Goal: Information Seeking & Learning: Learn about a topic

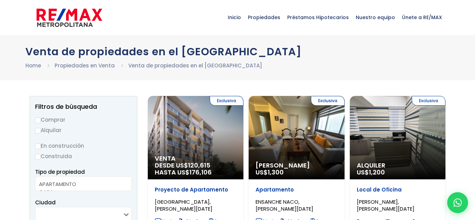
select select
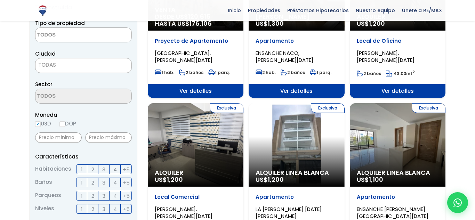
scroll to position [152, 0]
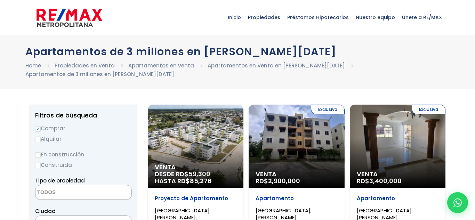
select select
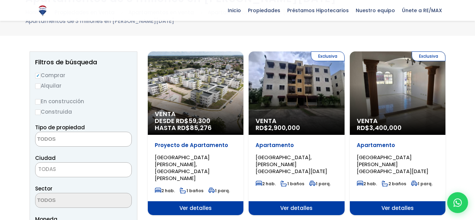
scroll to position [53, 0]
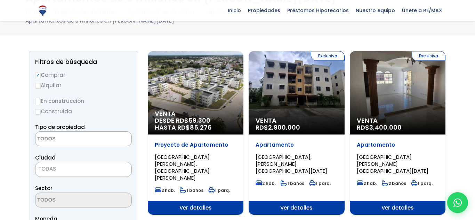
click at [290, 115] on div "Exclusiva Venta RD$ 2,900,000" at bounding box center [297, 93] width 96 height 84
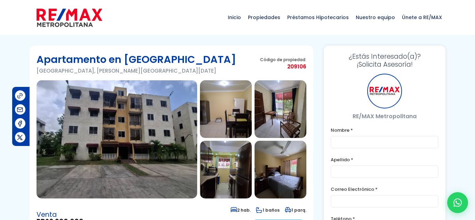
click at [213, 117] on img at bounding box center [226, 109] width 52 height 58
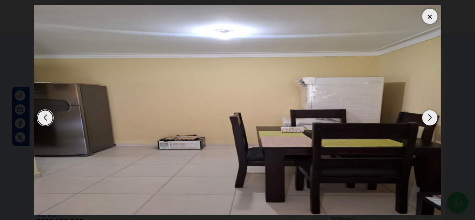
click at [436, 119] on div "Next slide" at bounding box center [429, 117] width 15 height 15
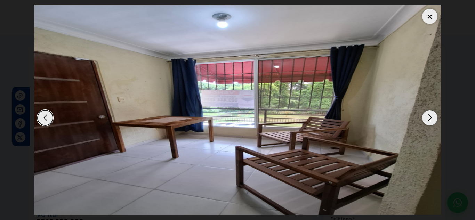
click at [436, 119] on div "Next slide" at bounding box center [429, 117] width 15 height 15
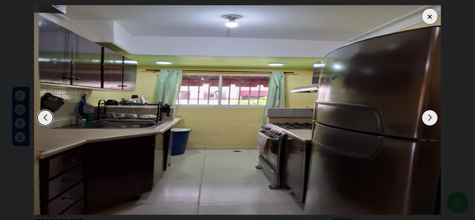
click at [436, 119] on div "Next slide" at bounding box center [429, 117] width 15 height 15
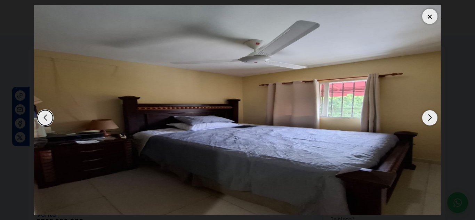
click at [436, 119] on div "Next slide" at bounding box center [429, 117] width 15 height 15
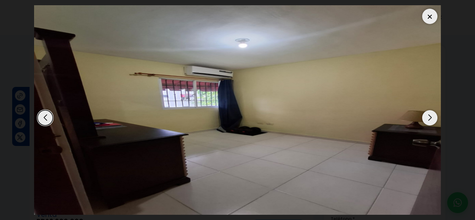
click at [436, 119] on div "Next slide" at bounding box center [429, 117] width 15 height 15
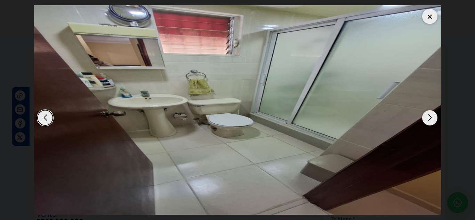
click at [436, 119] on div "Next slide" at bounding box center [429, 117] width 15 height 15
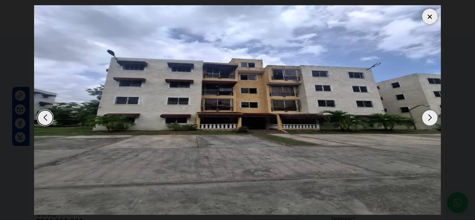
click at [432, 19] on div at bounding box center [429, 16] width 15 height 15
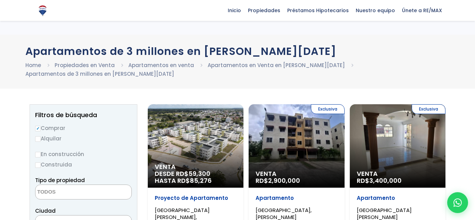
select select
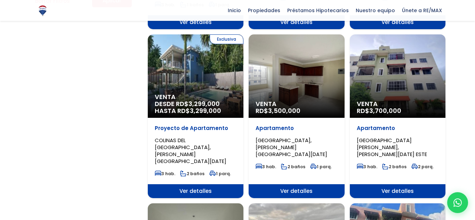
scroll to position [561, 0]
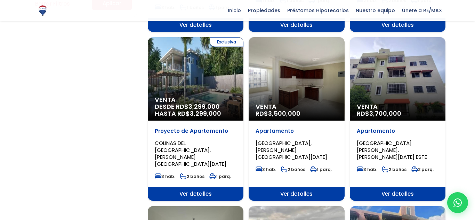
click at [299, 62] on div "Venta RD$ 3,500,000" at bounding box center [297, 79] width 96 height 84
click at [292, 109] on span "3,500,000" at bounding box center [284, 113] width 32 height 9
click at [288, 103] on div "Venta RD$ 3,500,000" at bounding box center [297, 111] width 96 height 17
click at [284, 140] on span "[GEOGRAPHIC_DATA], [PERSON_NAME][GEOGRAPHIC_DATA][DATE]" at bounding box center [292, 150] width 72 height 21
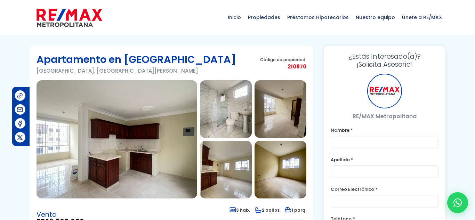
click at [224, 122] on img at bounding box center [226, 109] width 52 height 58
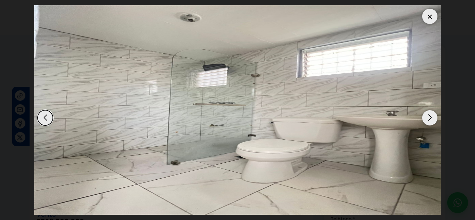
click at [427, 122] on div "Next slide" at bounding box center [429, 117] width 15 height 15
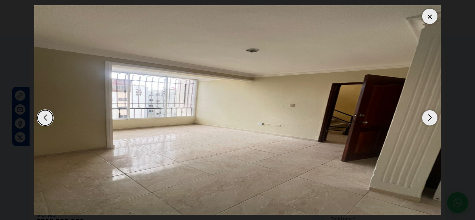
click at [427, 122] on div "Next slide" at bounding box center [429, 117] width 15 height 15
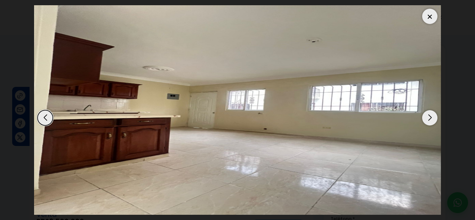
click at [427, 122] on div "Next slide" at bounding box center [429, 117] width 15 height 15
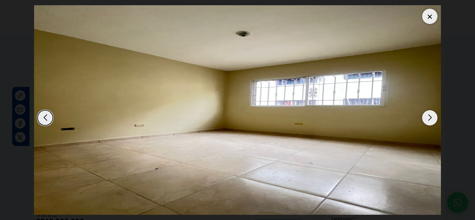
click at [427, 122] on div "Next slide" at bounding box center [429, 117] width 15 height 15
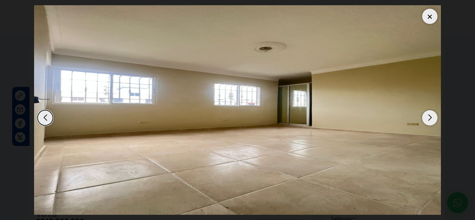
click at [427, 18] on div at bounding box center [429, 16] width 15 height 15
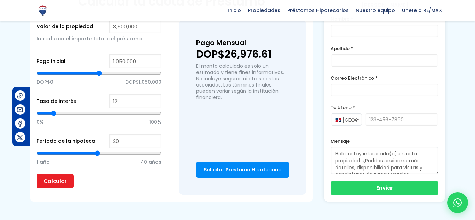
scroll to position [513, 0]
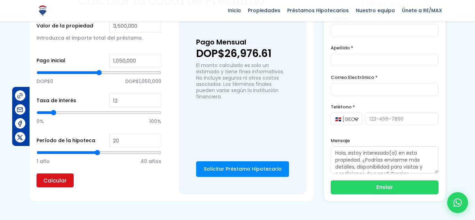
click at [60, 181] on input "Calcular" at bounding box center [55, 181] width 37 height 14
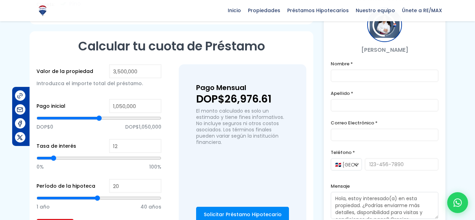
scroll to position [468, 0]
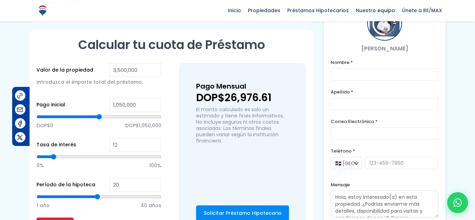
type input "1,791,179"
type input "1791179"
type input "1,813,322"
type input "1813322"
type input "1,855,059"
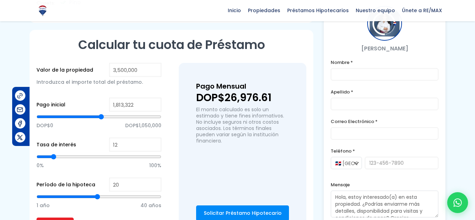
type input "1855059"
type input "1,914,000"
type input "1914000"
type input "1,930,090"
type input "1930090"
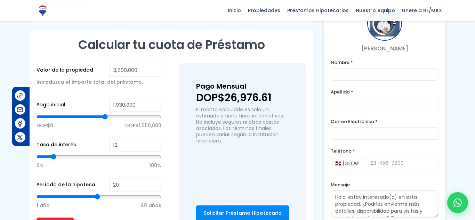
type input "1,939,011"
type input "1939011"
type input "1,947,772"
type input "1947772"
type input "1,953,666"
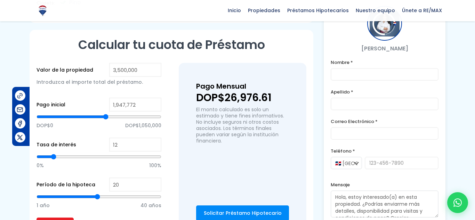
type input "1953666"
type input "1,957,967"
type input "1957967"
type input "1,962,428"
type input "1962428"
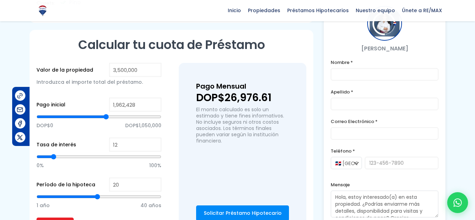
type input "1,966,888"
type input "1966888"
type input "1,959,560"
type input "1959560"
type input "1,922,762"
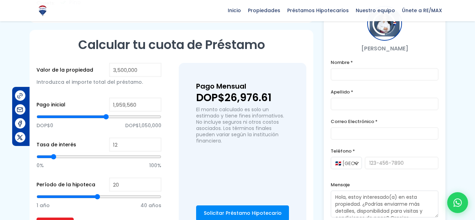
type input "1922762"
type input "1,888,671"
type input "1888671"
type input "1,863,661"
type input "1863661"
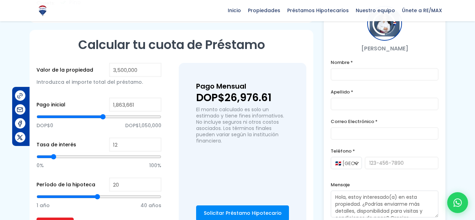
type input "1,857,767"
type input "1857767"
type input "1,853,466"
type input "1853466"
type input "1,849,006"
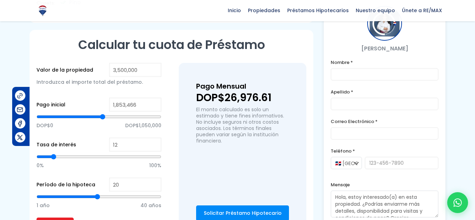
type input "1849006"
type input "1,843,111"
type input "1843111"
type input "1,838,810"
type input "1838810"
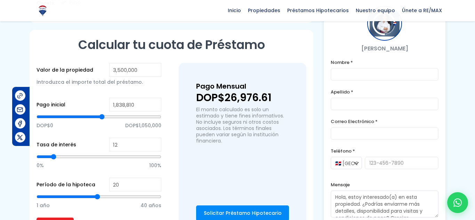
type input "1,834,350"
type input "1834350"
type input "1,828,456"
type input "1828456"
type input "1,823,995"
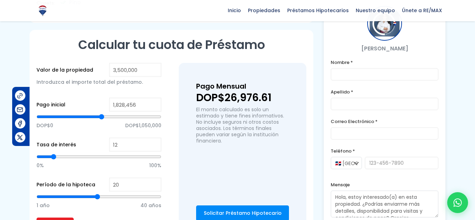
type input "1823995"
type input "1,821,128"
type input "1821128"
type input "1,807,906"
type input "1807906"
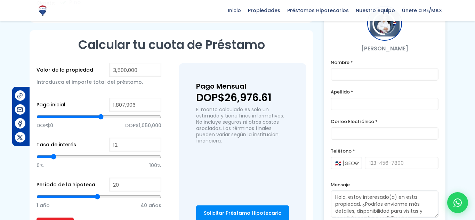
type input "1,794,684"
type input "1794684"
type input "1,772,541"
type input "1772541"
type input "1,763,780"
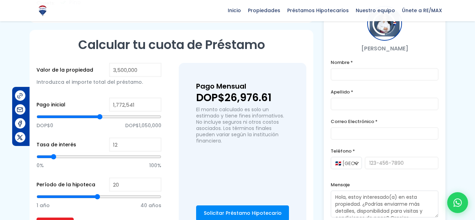
type input "1763780"
type input "1,756,452"
type input "1756452"
type input "1,750,558"
type input "1750558"
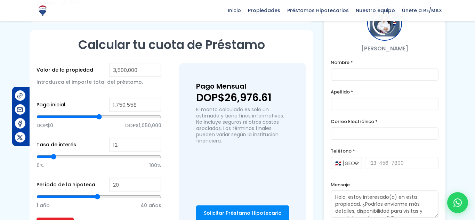
type input "1,746,097"
type input "1746097"
type input "1,741,796"
type input "1741796"
type input "1,737,336"
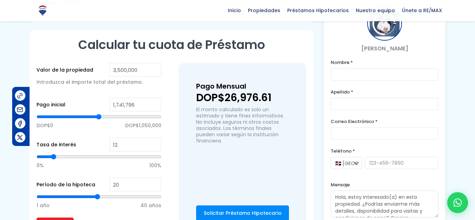
type input "1737336"
type input "1,731,441"
type input "1731441"
type input "1,726,981"
type input "1726981"
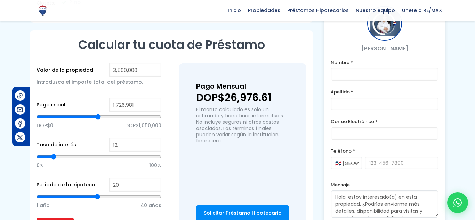
type input "1,722,680"
type input "1722680"
type input "1,716,786"
type input "1716786"
type input "1,712,325"
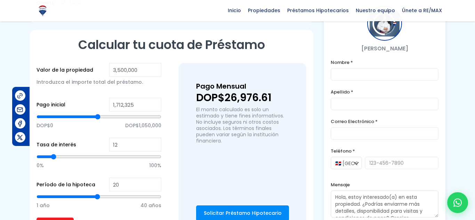
type input "1712325"
type input "1,708,024"
type input "1708024"
type input "1,703,564"
type input "1703564"
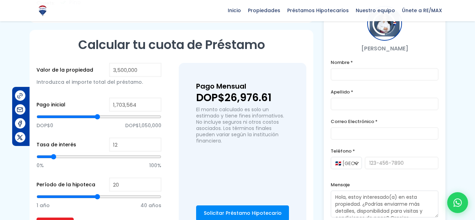
type input "1,699,103"
type input "1699103"
type input "1,694,643"
type input "1694643"
type input "1,691,776"
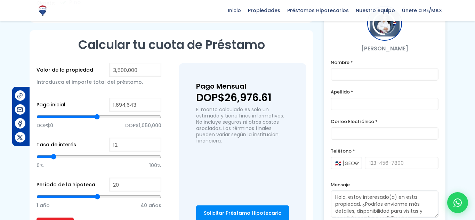
type input "1691776"
type input "1,690,342"
type input "1690342"
type input "1,687,315"
type input "1687315"
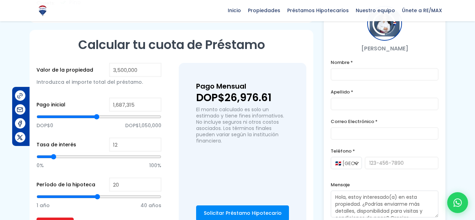
type input "1,683,014"
type input "1683014"
type input "1,678,554"
type input "1678554"
type input "1,674,093"
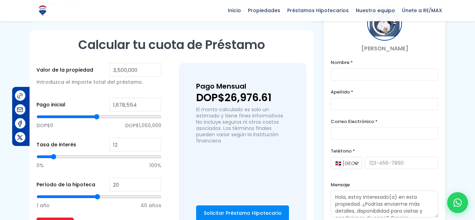
type input "1674093"
type input "1,669,792"
type input "1669792"
type input "1,668,199"
type input "1668199"
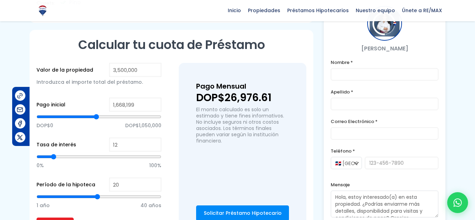
type input "1,663,898"
type input "1663898"
type input "1,653,543"
type input "1653543"
type input "1,646,215"
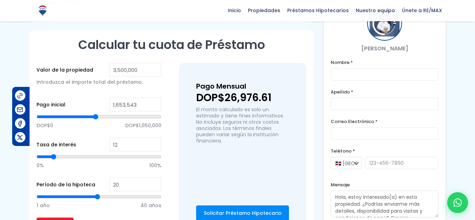
type input "1646215"
type input "1,641,755"
type input "1641755"
type input "1,637,454"
type input "1637454"
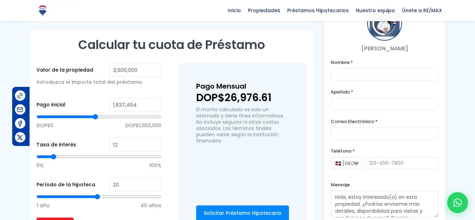
type input "1,632,993"
type input "1632993"
type input "1,627,099"
type input "1627099"
type input "1,622,639"
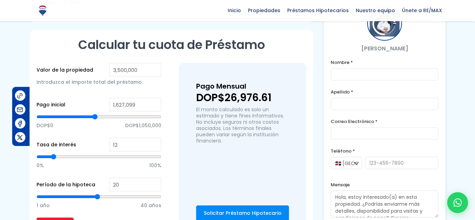
type input "1622639"
type input "1,621,205"
type input "1621205"
type input "1,619,772"
type input "1619772"
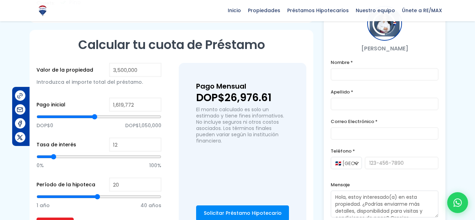
type input "1,618,338"
type input "1618338"
type input "1,616,904"
type input "1616904"
type input "1,615,311"
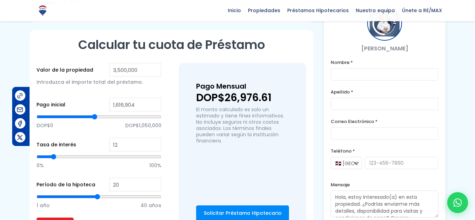
type input "1615311"
type input "1,613,877"
type input "1613877"
type input "1,611,010"
type input "1611010"
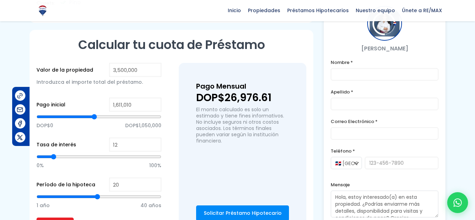
type input "1,609,417"
type input "1609417"
type input "1,607,983"
type input "1607983"
type input "1,603,682"
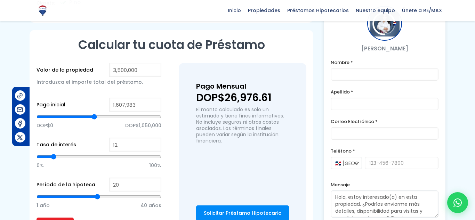
type input "1603682"
type input "1,599,222"
type input "1599222"
type input "1,593,328"
type input "1593328"
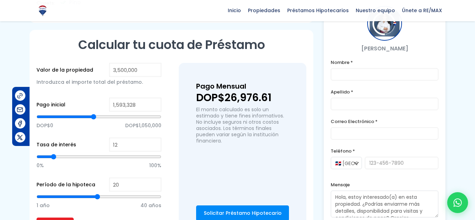
type input "1,588,867"
type input "1588867"
type input "1,584,566"
type input "1584566"
type input "1,580,106"
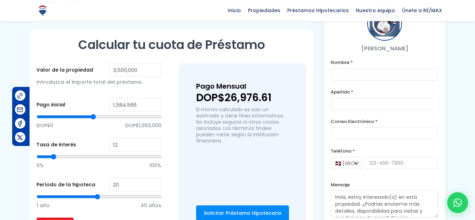
type input "1580106"
type input "1,574,211"
type input "1574211"
type input "1,569,751"
type input "1569751"
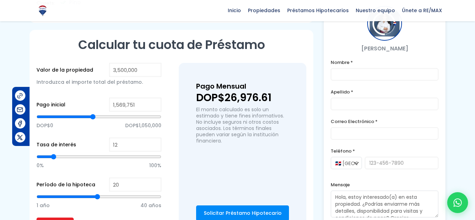
type input "1,565,450"
type input "1565450"
type input "1,564,016"
type input "1564016"
type input "1,562,423"
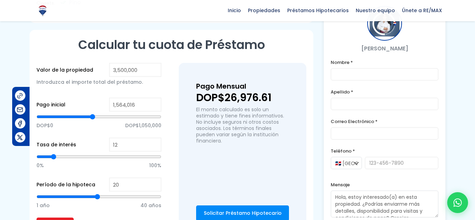
type input "1562423"
type input "1,560,989"
type input "1560989"
type input "1,555,095"
type input "1555095"
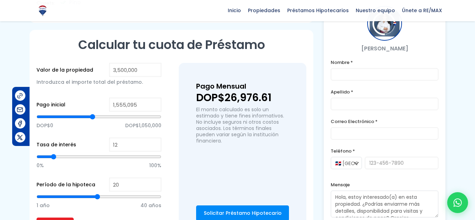
type input "1,550,635"
type input "1550635"
type input "1,549,201"
type input "1549201"
type input "1,543,307"
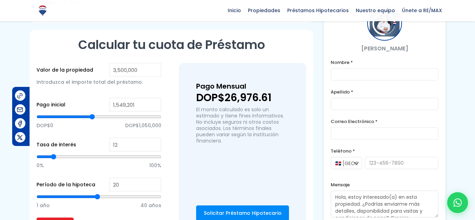
type input "1543307"
type input "1,540,440"
type input "1540440"
type input "1,539,006"
type input "1539006"
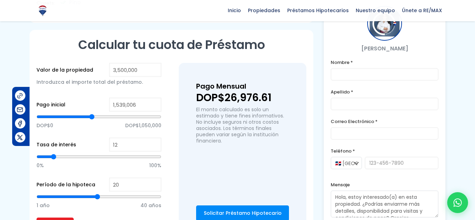
type input "1,537,413"
type input "1537413"
type input "1,535,979"
type input "1535979"
type input "1,534,546"
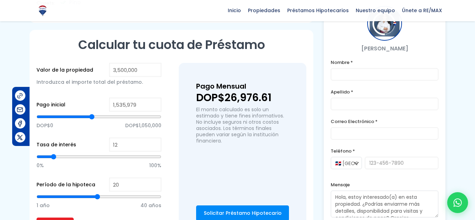
type input "1534546"
type input "1,533,112"
type input "1533112"
type input "1,531,678"
type input "1531678"
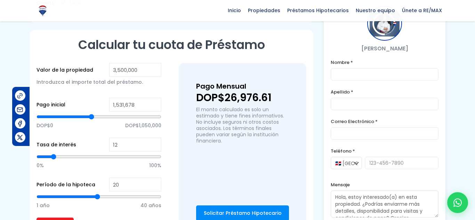
type input "1,530,085"
type input "1530085"
type input "1,528,651"
type input "1528651"
type input "1,527,218"
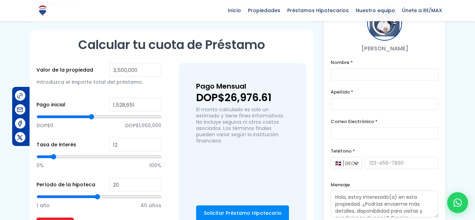
type input "1527218"
type input "1,525,784"
type input "1525784"
type input "1,522,757"
type input "1522757"
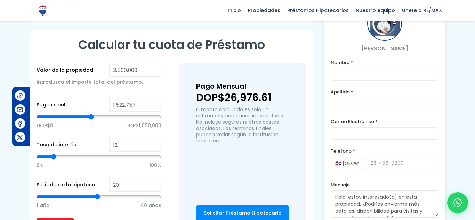
type input "1,516,863"
type input "1516863"
type input "1,512,562"
type input "1512562"
type input "1,508,102"
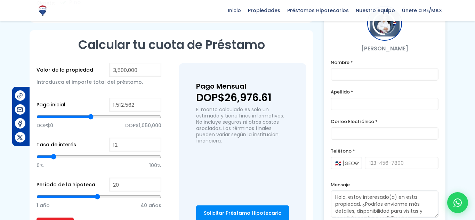
type input "1508102"
type input "1,503,641"
type input "1503641"
type input "1,497,747"
type input "1497747"
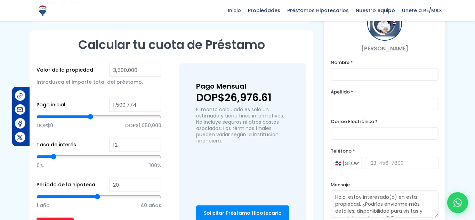
drag, startPoint x: 100, startPoint y: 119, endPoint x: 90, endPoint y: 126, distance: 11.6
click at [90, 120] on input "range" at bounding box center [99, 116] width 125 height 7
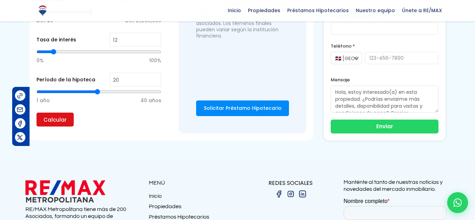
scroll to position [566, 0]
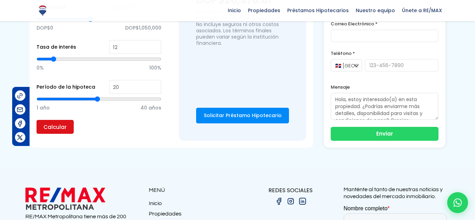
click at [56, 129] on input "Calcular" at bounding box center [55, 127] width 37 height 14
click at [62, 127] on input "Calcular" at bounding box center [55, 127] width 37 height 14
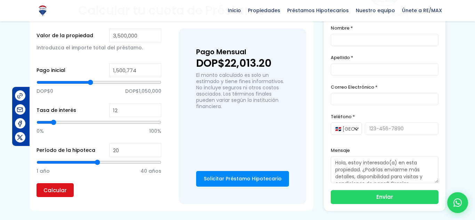
scroll to position [504, 0]
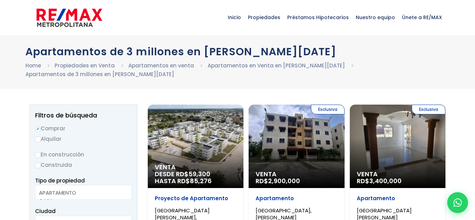
select select
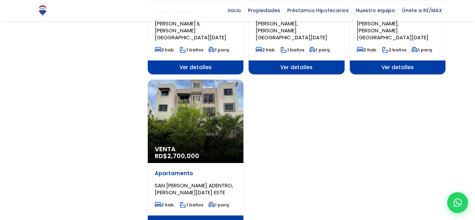
scroll to position [856, 0]
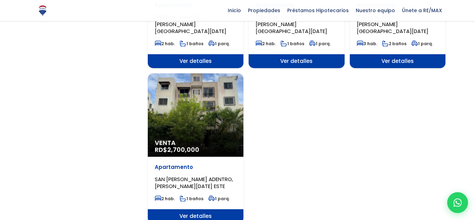
click at [202, 209] on span "Ver detalles" at bounding box center [196, 216] width 96 height 14
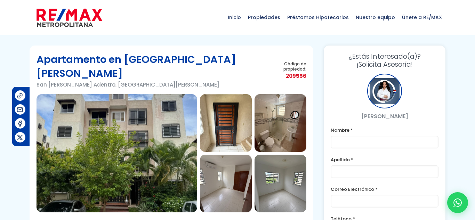
click at [226, 117] on img at bounding box center [226, 123] width 52 height 58
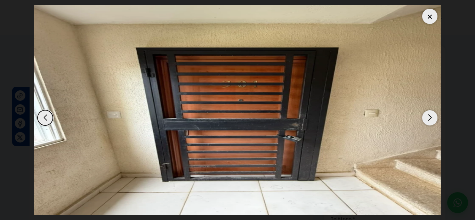
click at [431, 121] on div "Next slide" at bounding box center [429, 117] width 15 height 15
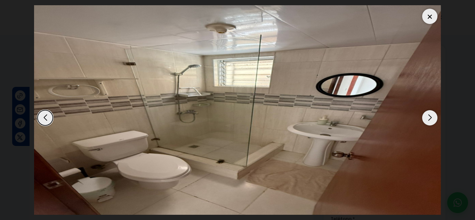
click at [431, 121] on div "Next slide" at bounding box center [429, 117] width 15 height 15
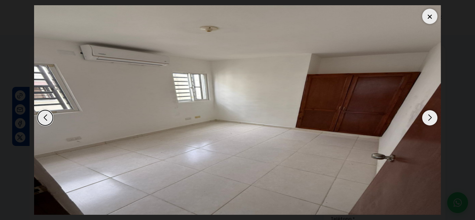
click at [431, 121] on div "Next slide" at bounding box center [429, 117] width 15 height 15
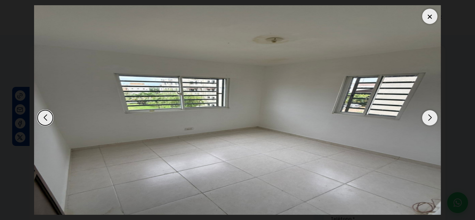
click at [431, 121] on div "Next slide" at bounding box center [429, 117] width 15 height 15
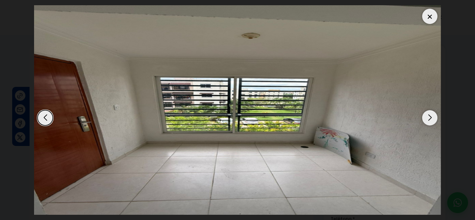
click at [431, 121] on div "Next slide" at bounding box center [429, 117] width 15 height 15
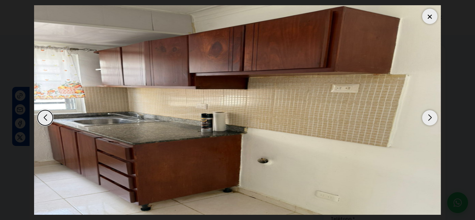
click at [431, 121] on div "Next slide" at bounding box center [429, 117] width 15 height 15
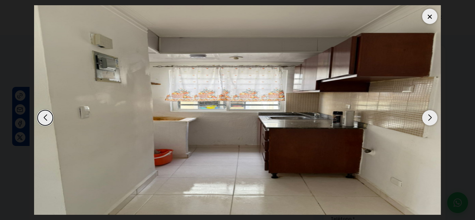
click at [431, 121] on div "Next slide" at bounding box center [429, 117] width 15 height 15
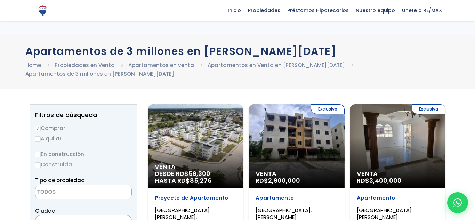
select select
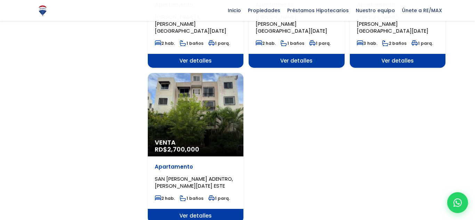
scroll to position [856, 0]
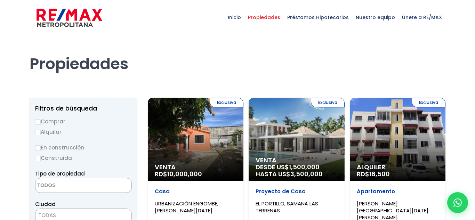
select select
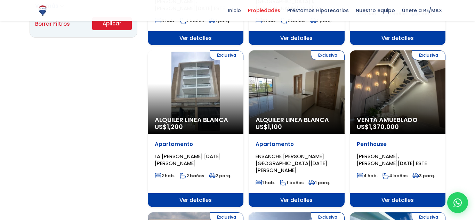
scroll to position [535, 0]
